Goal: Information Seeking & Learning: Learn about a topic

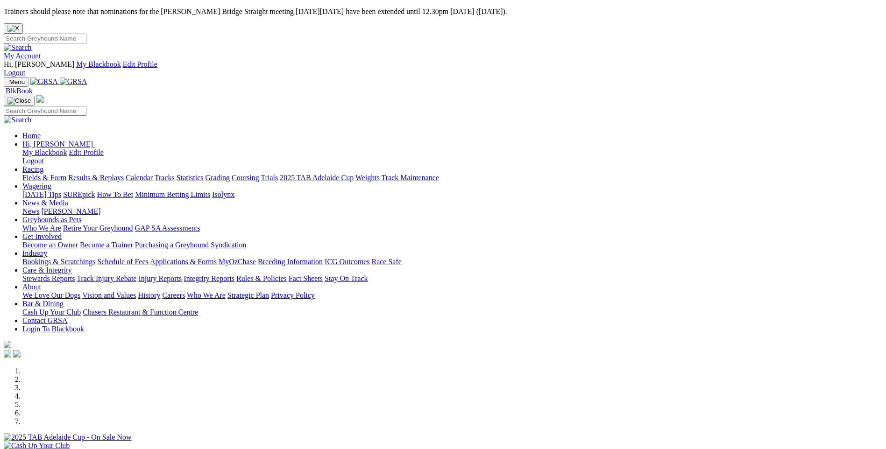
scroll to position [280, 0]
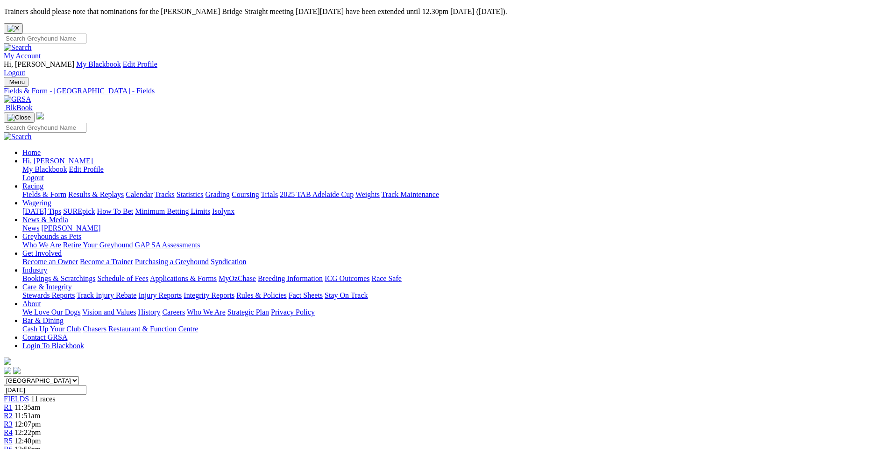
click at [13, 420] on link "R3" at bounding box center [8, 424] width 9 height 8
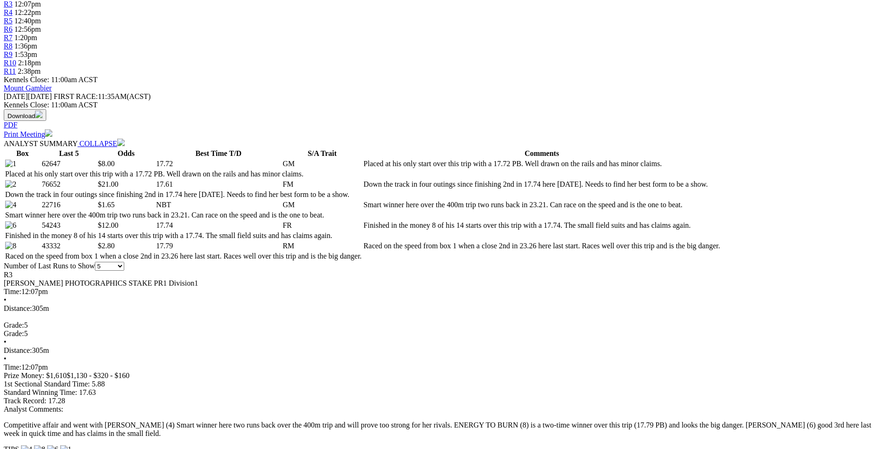
scroll to position [374, 0]
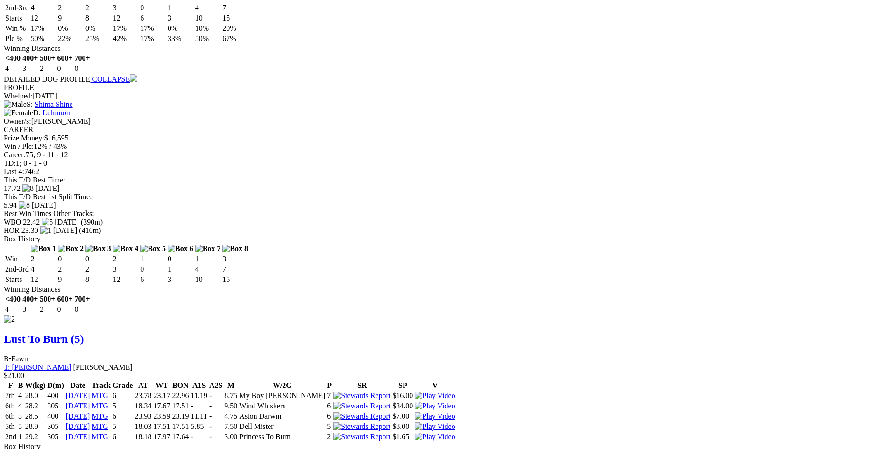
scroll to position [1121, 0]
